Goal: Check status: Check status

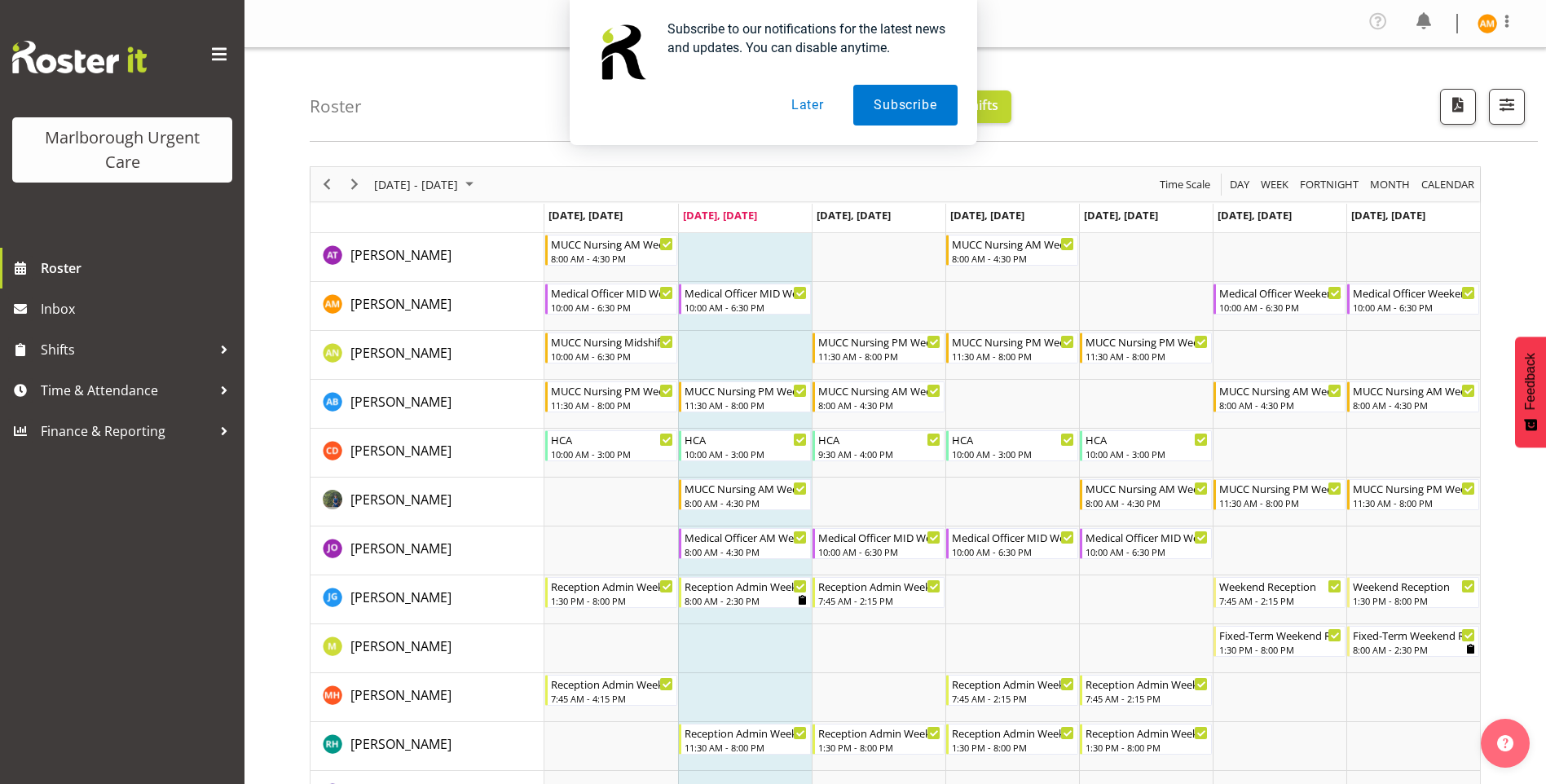
click at [808, 114] on button "Later" at bounding box center [808, 105] width 73 height 40
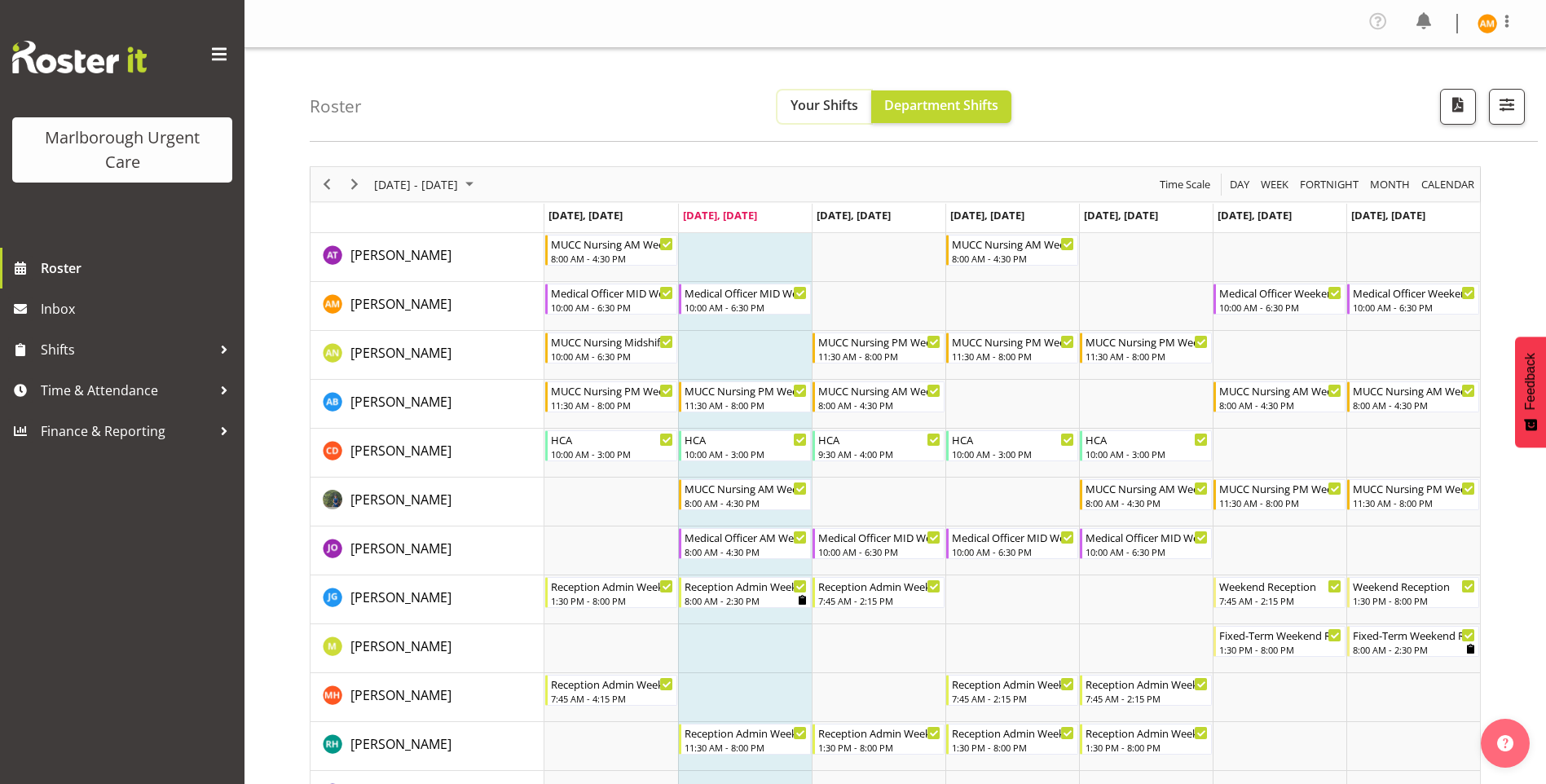
click at [803, 103] on span "Your Shifts" at bounding box center [825, 105] width 67 height 18
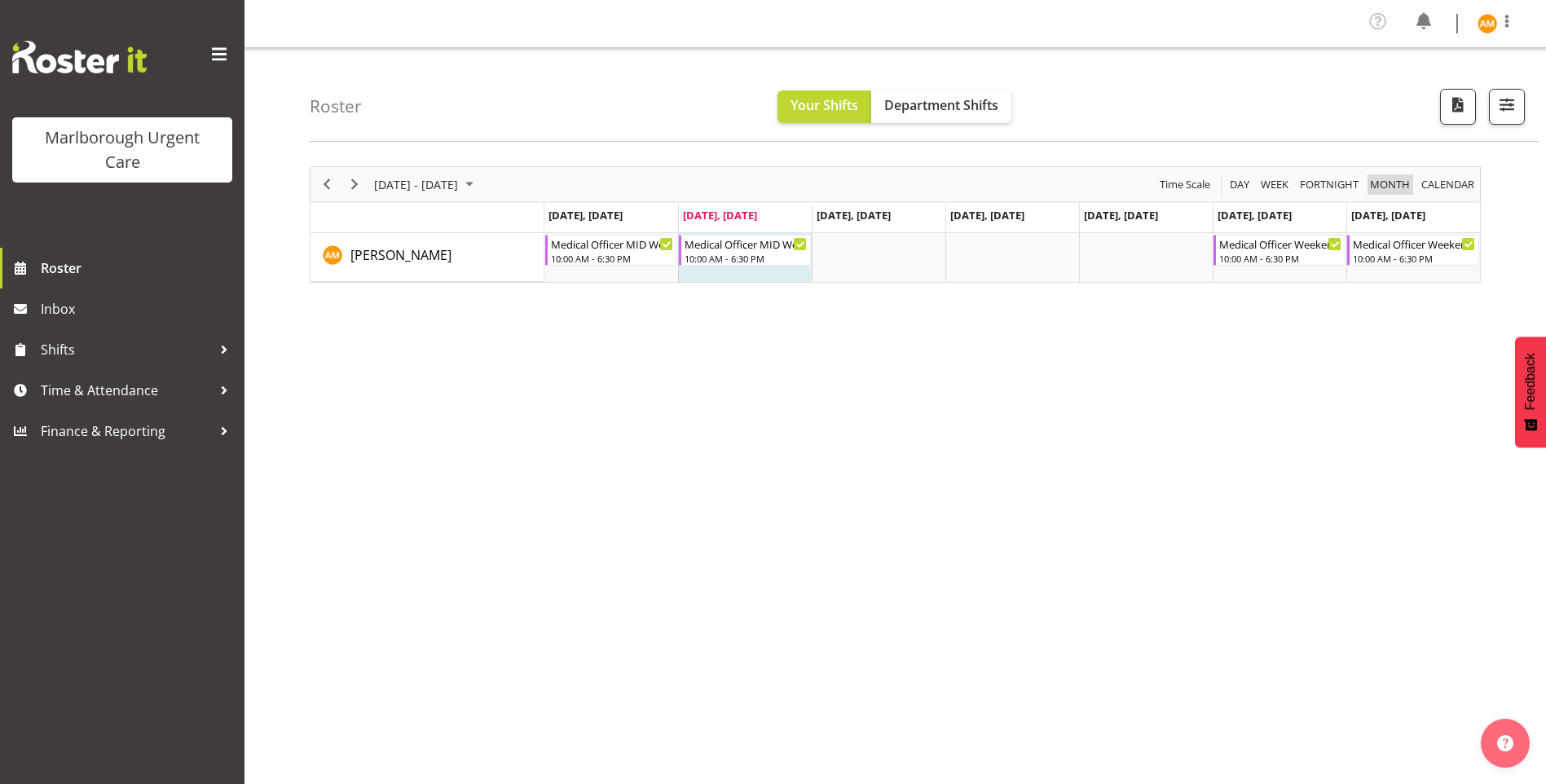
click at [1394, 192] on span "Month" at bounding box center [1390, 184] width 43 height 20
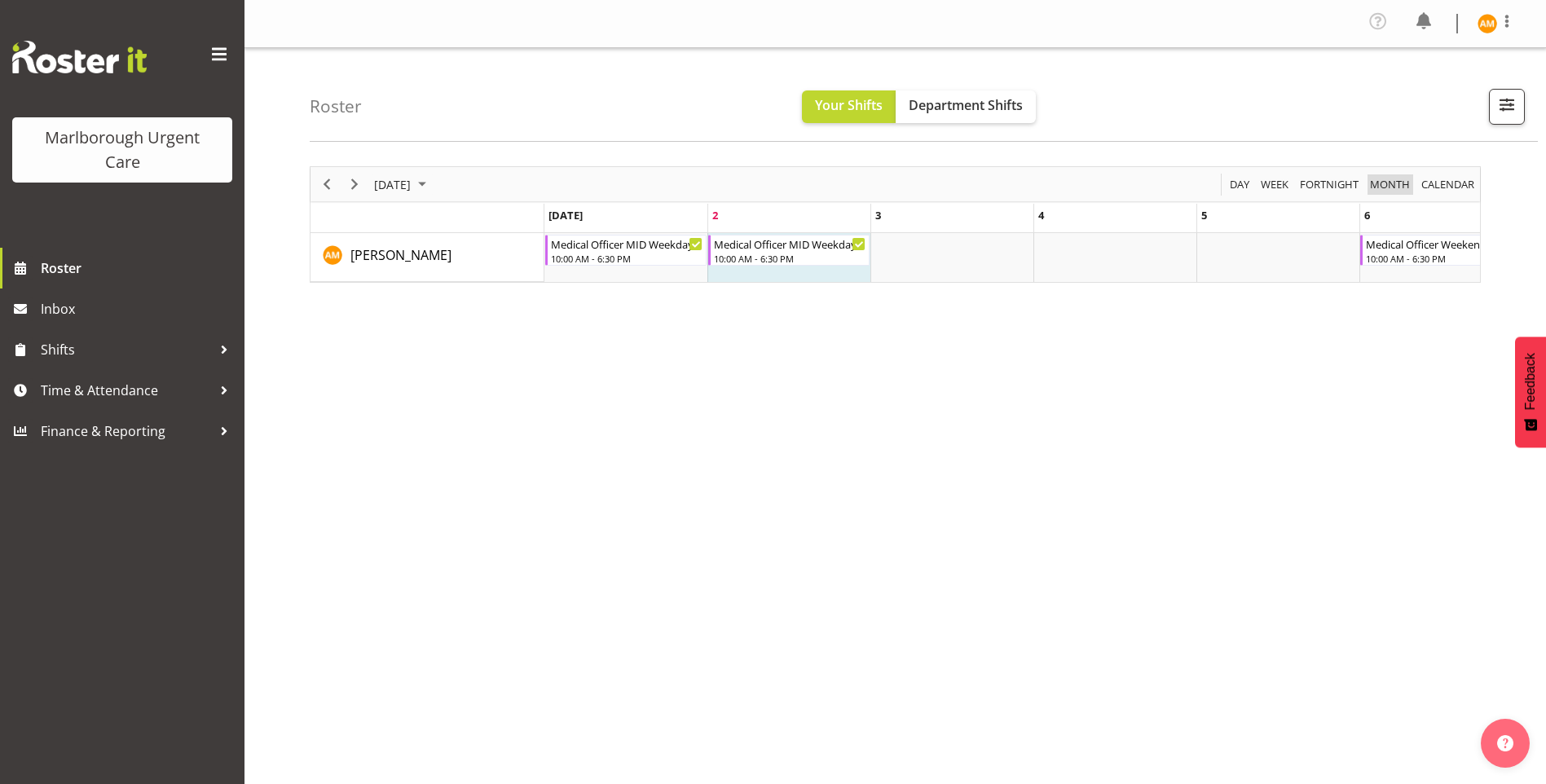
click at [1413, 188] on div "Month" at bounding box center [1390, 184] width 51 height 35
click at [1428, 186] on span "calendar" at bounding box center [1448, 184] width 56 height 20
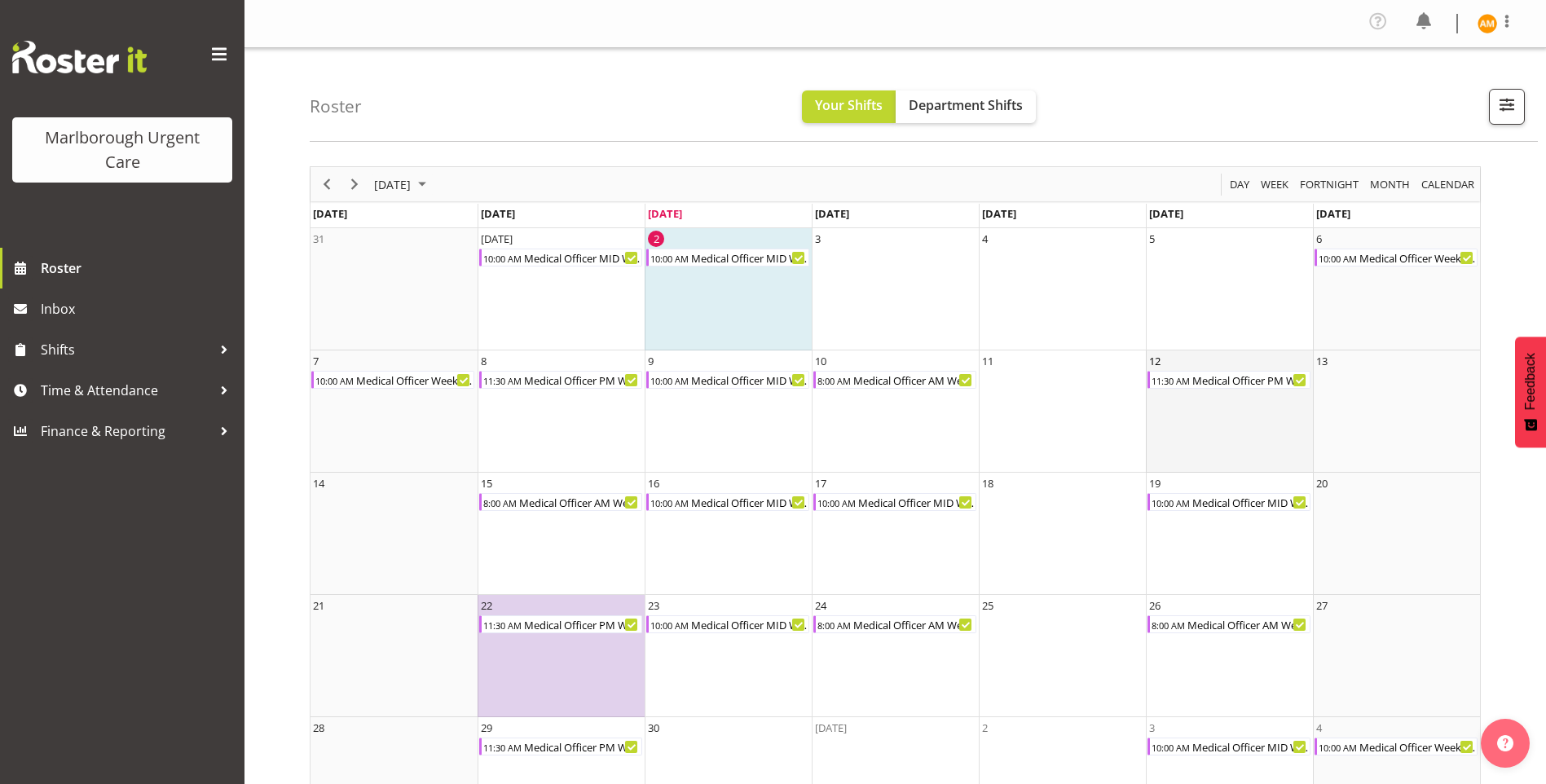
scroll to position [68, 0]
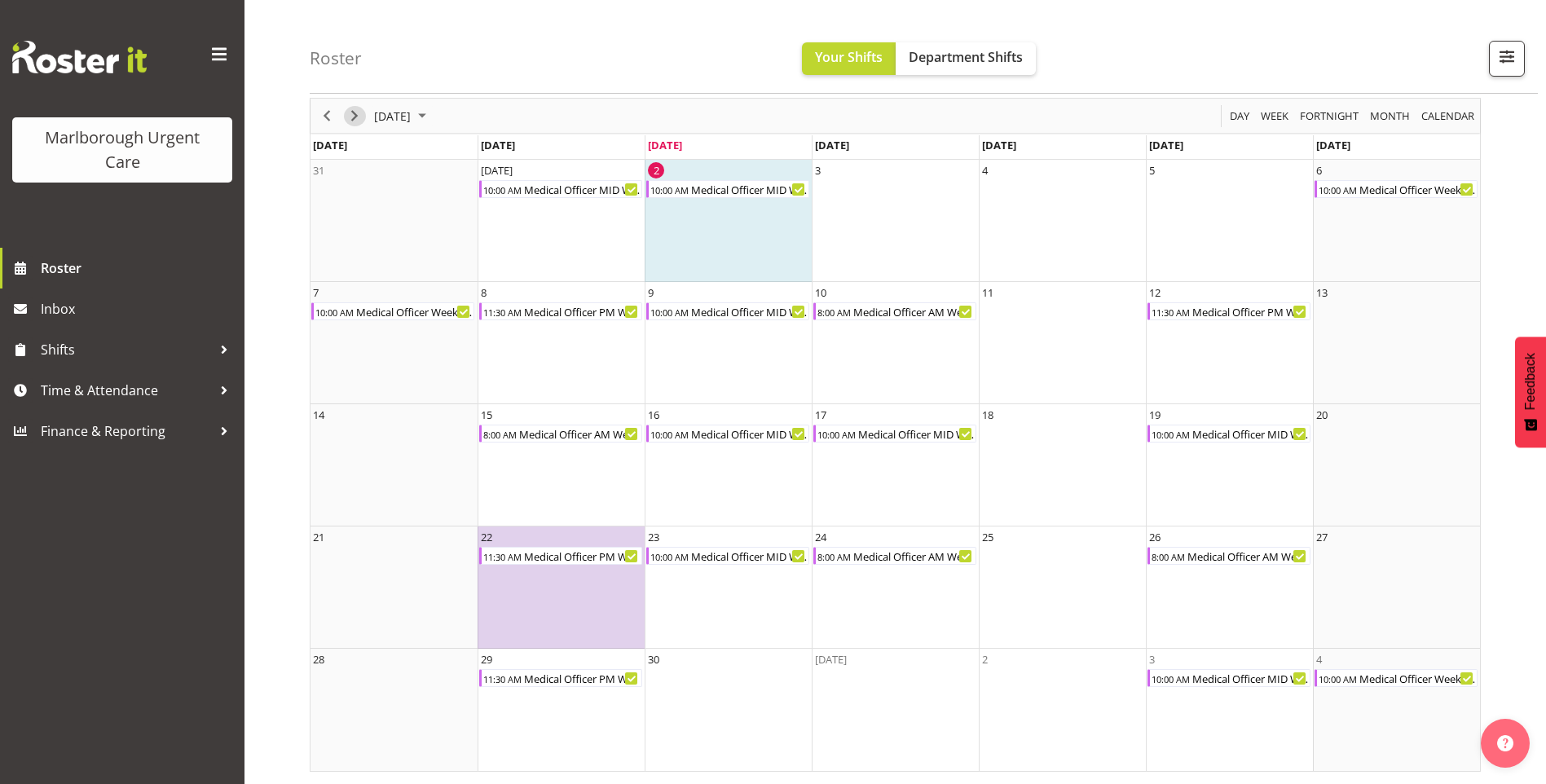
click at [355, 117] on span "Next" at bounding box center [354, 116] width 19 height 20
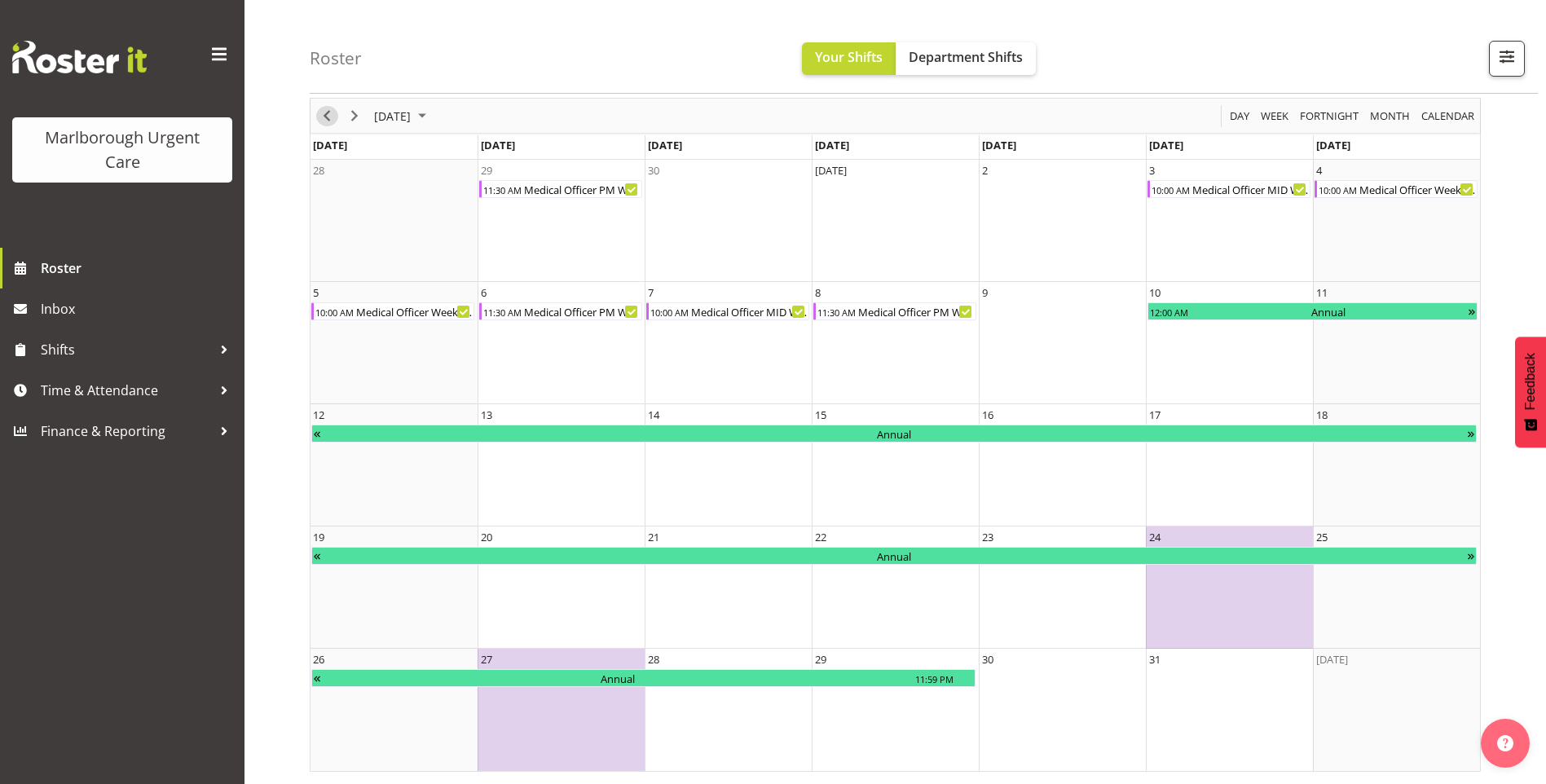
click at [325, 118] on span "Previous" at bounding box center [327, 116] width 19 height 20
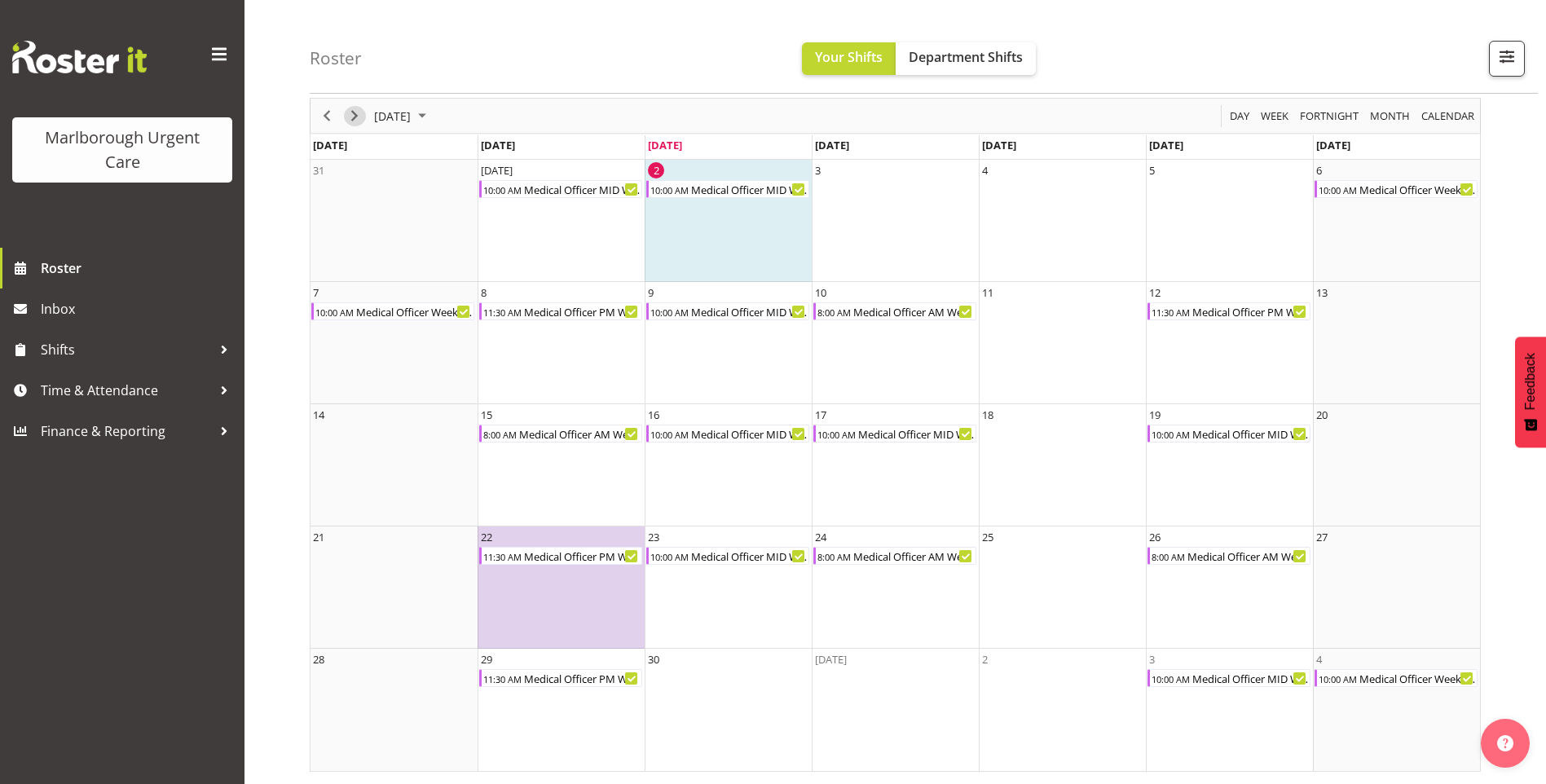
click at [361, 114] on span "Next" at bounding box center [354, 116] width 19 height 20
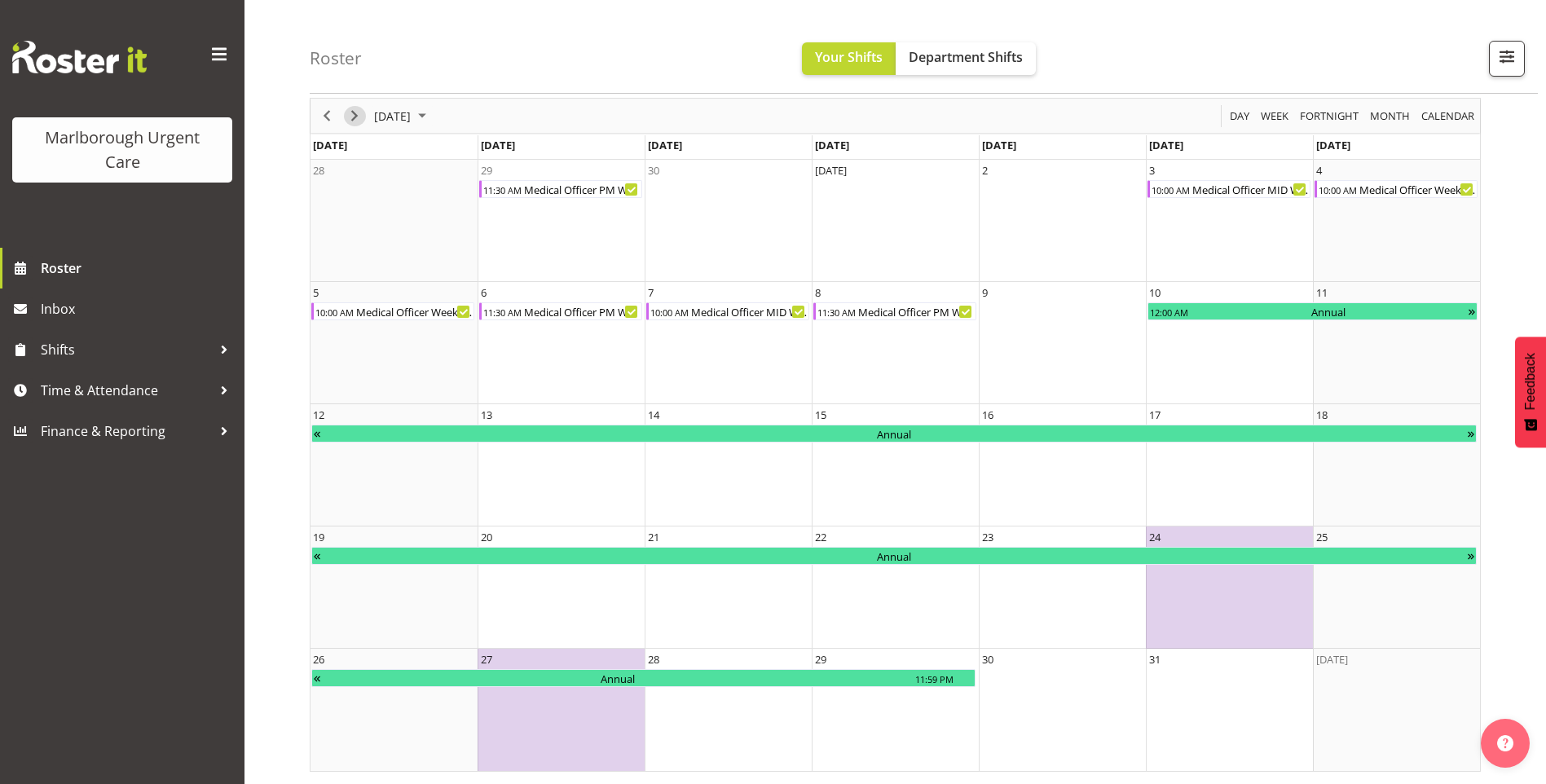
click at [351, 117] on span "Next" at bounding box center [354, 116] width 19 height 20
